Goal: Use online tool/utility: Utilize a website feature to perform a specific function

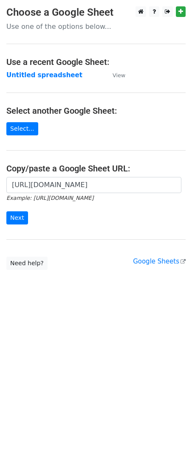
scroll to position [0, 190]
type input "[URL][DOMAIN_NAME]"
click at [12, 217] on input "Next" at bounding box center [17, 217] width 22 height 13
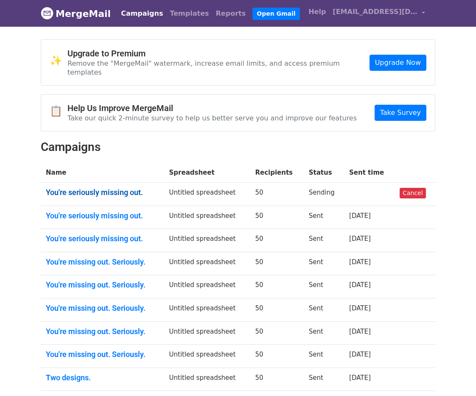
click at [120, 188] on link "You're seriously missing out." at bounding box center [102, 192] width 113 height 9
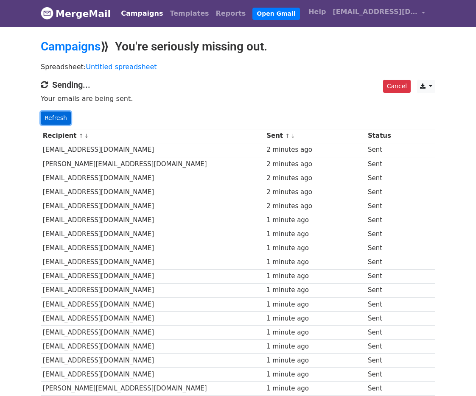
click at [57, 120] on link "Refresh" at bounding box center [56, 117] width 30 height 13
